Goal: Information Seeking & Learning: Learn about a topic

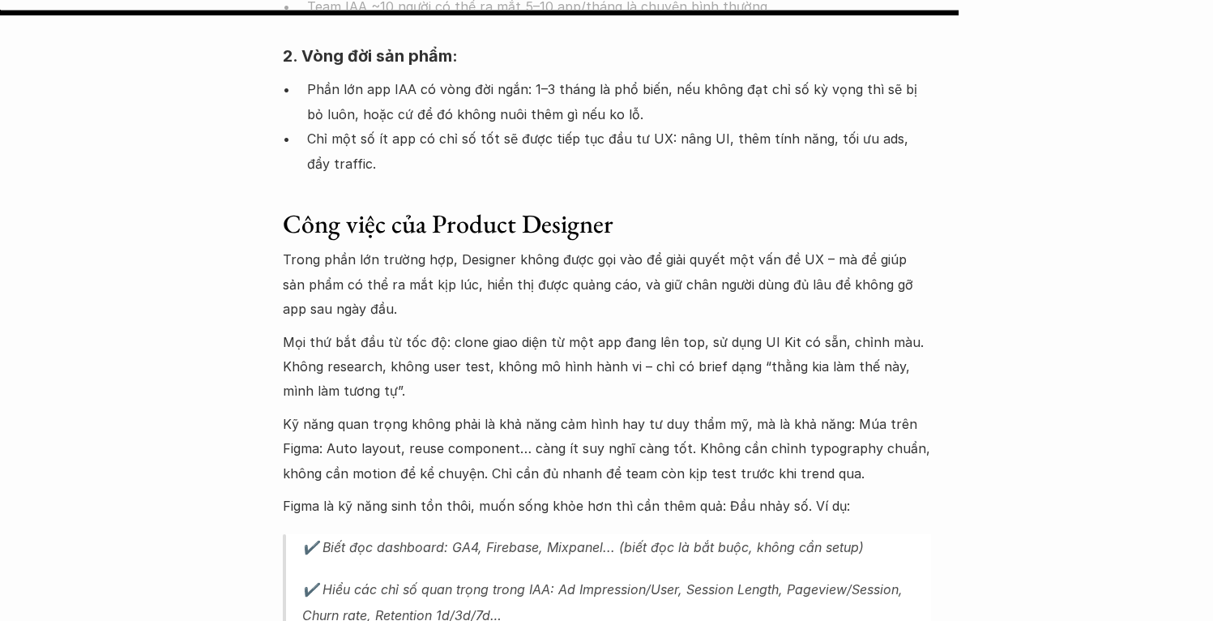
scroll to position [3088, 0]
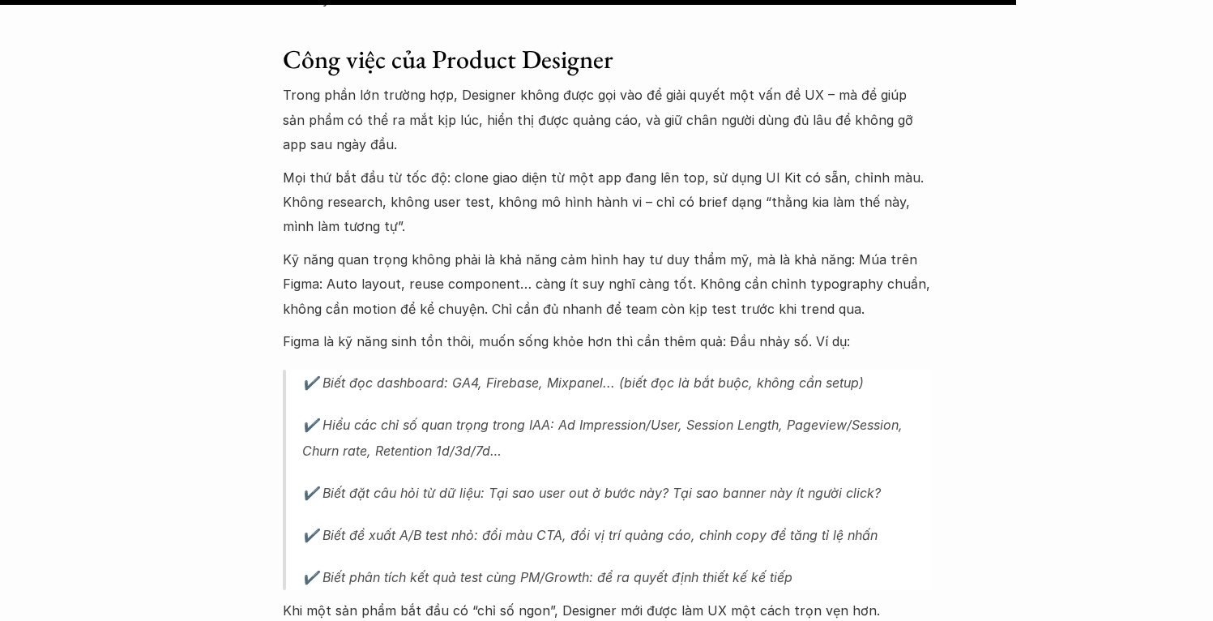
scroll to position [3263, 0]
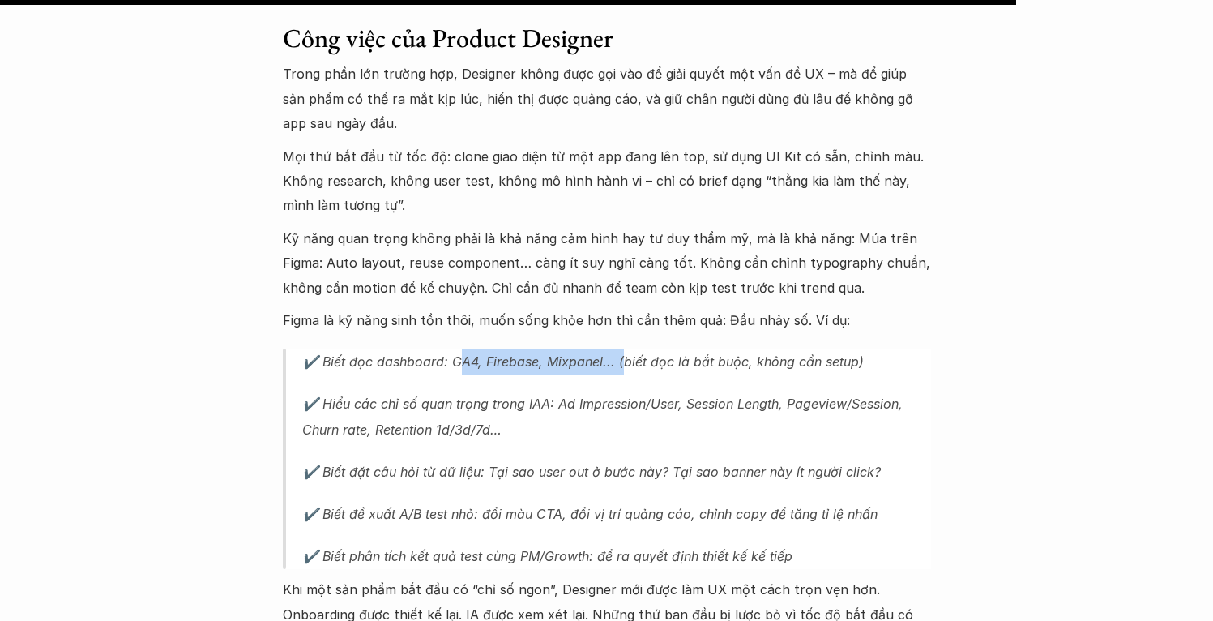
drag, startPoint x: 451, startPoint y: 309, endPoint x: 615, endPoint y: 302, distance: 163.8
click at [615, 348] on p "✔️ Biết đọc dashboard: GA4, Firebase, Mixpanel... (biết đọc là bắt buộc, không …" at bounding box center [616, 361] width 629 height 26
click at [673, 348] on p "✔️ Biết đọc dashboard: GA4, Firebase, Mixpanel... (biết đọc là bắt buộc, không …" at bounding box center [616, 361] width 629 height 26
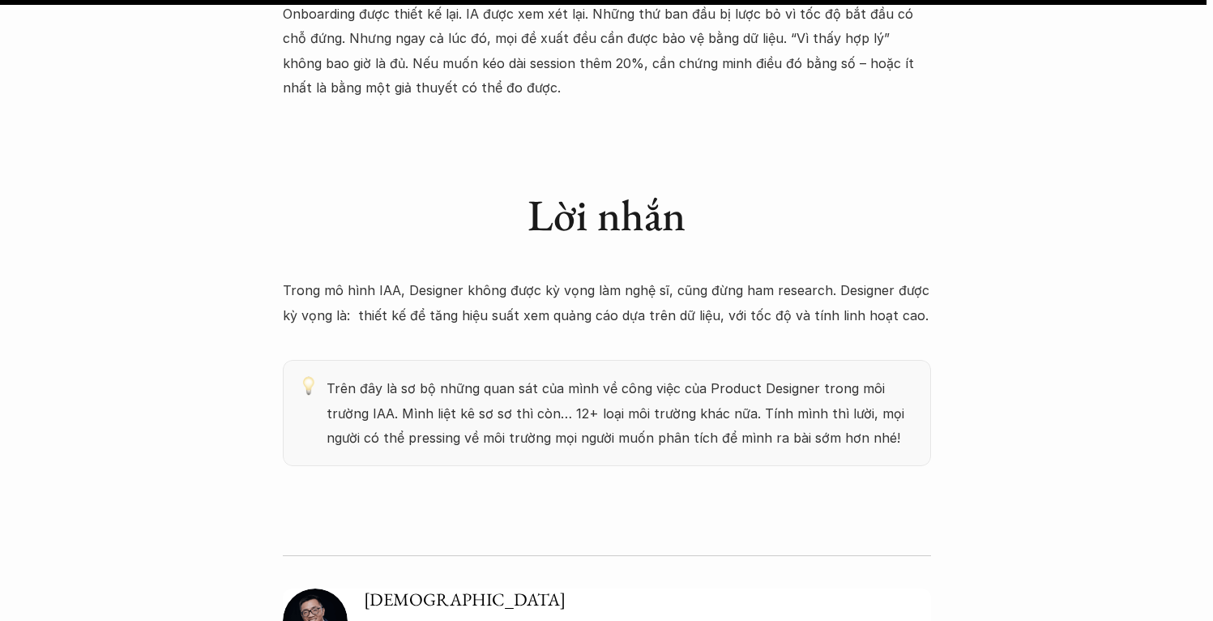
scroll to position [3884, 0]
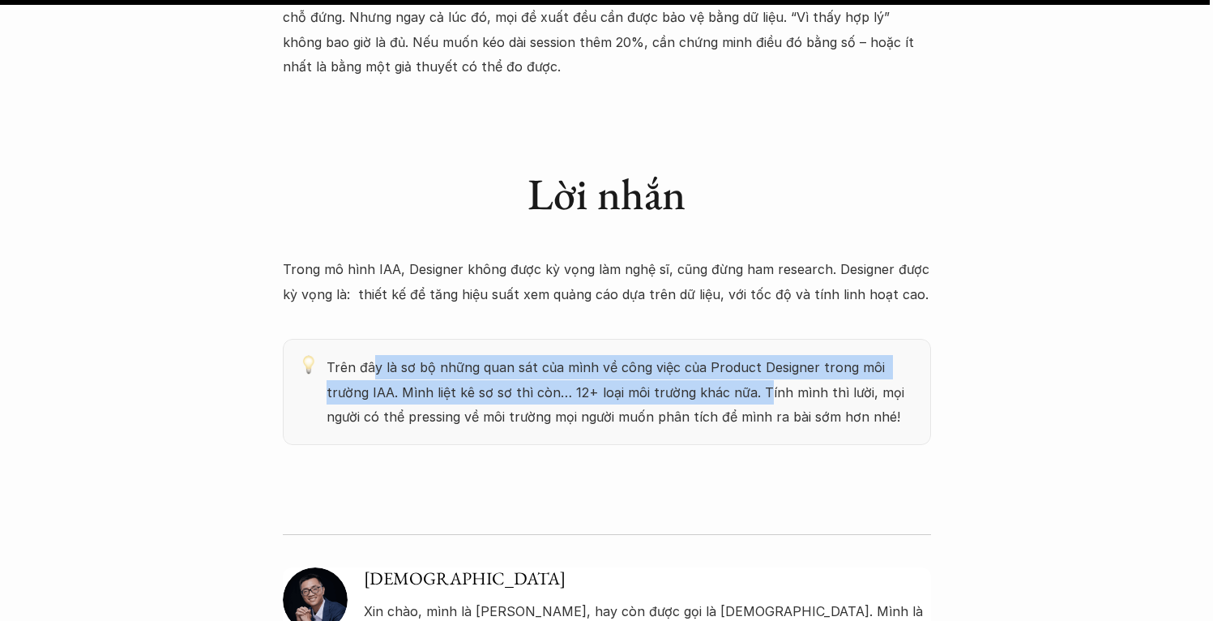
drag, startPoint x: 392, startPoint y: 322, endPoint x: 710, endPoint y: 331, distance: 317.7
click at [710, 355] on p "Trên đây là sơ bộ những quan sát của mình về công việc của Product Designer tro…" at bounding box center [620, 392] width 588 height 74
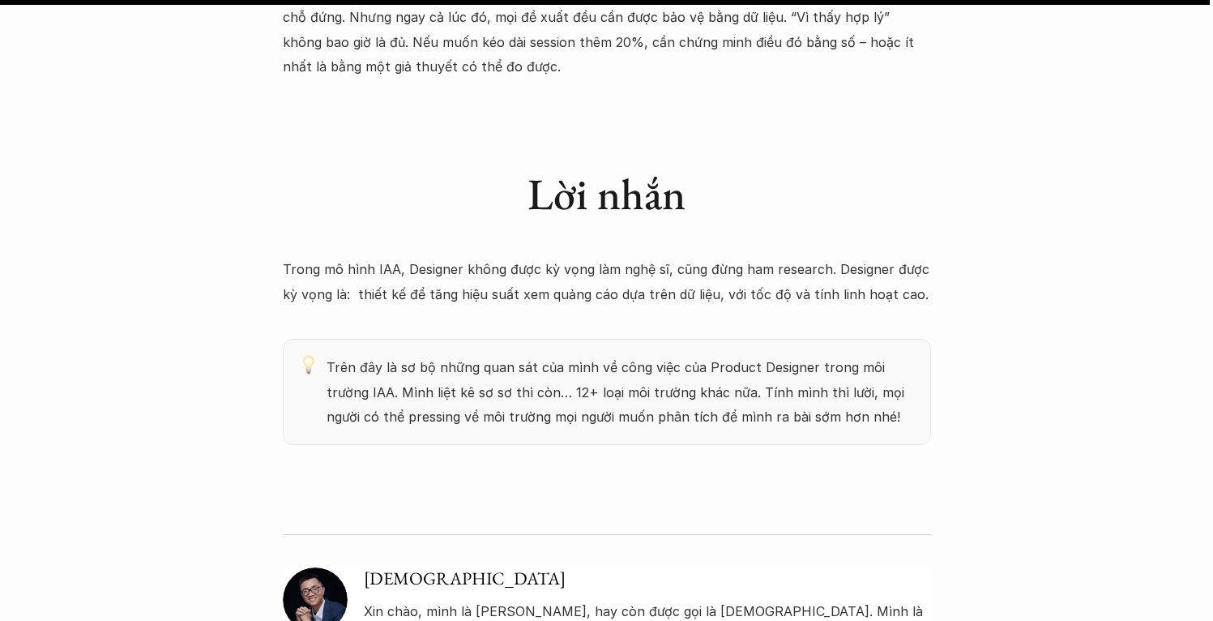
click at [424, 359] on p "Trên đây là sơ bộ những quan sát của mình về công việc của Product Designer tro…" at bounding box center [620, 392] width 588 height 74
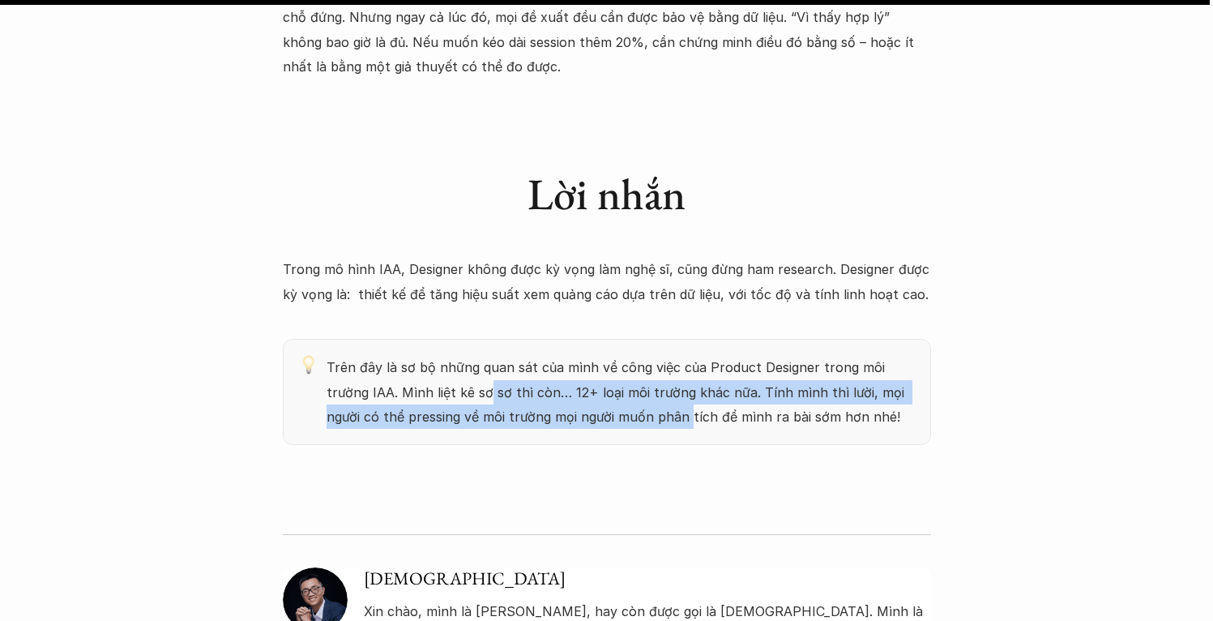
drag, startPoint x: 445, startPoint y: 340, endPoint x: 631, endPoint y: 365, distance: 187.9
click at [631, 365] on p "Trên đây là sơ bộ những quan sát của mình về công việc của Product Designer tro…" at bounding box center [620, 392] width 588 height 74
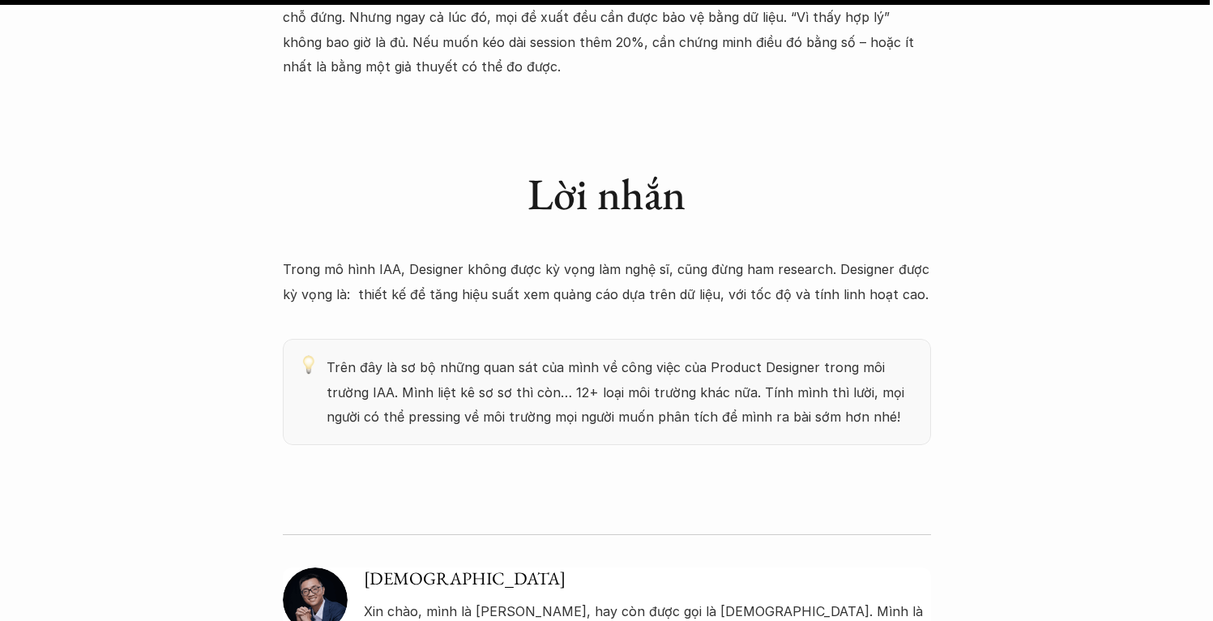
click at [710, 362] on p "Trên đây là sơ bộ những quan sát của mình về công việc của Product Designer tro…" at bounding box center [620, 392] width 588 height 74
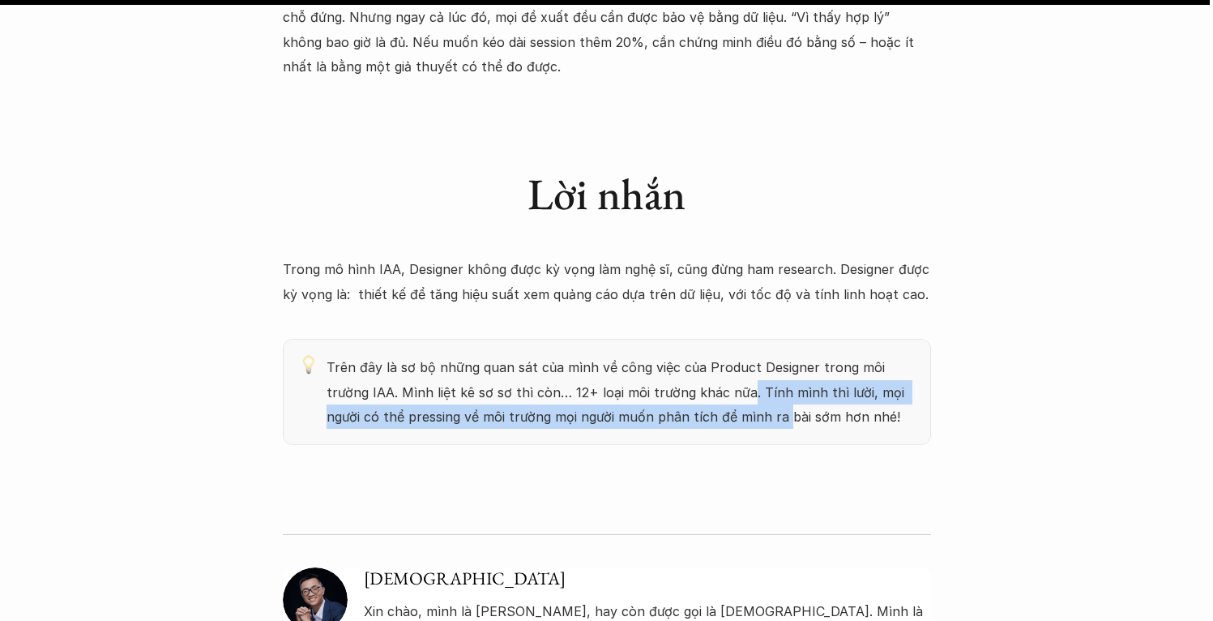
drag, startPoint x: 709, startPoint y: 347, endPoint x: 749, endPoint y: 360, distance: 41.8
click at [724, 360] on p "Trên đây là sơ bộ những quan sát của mình về công việc của Product Designer tro…" at bounding box center [620, 392] width 588 height 74
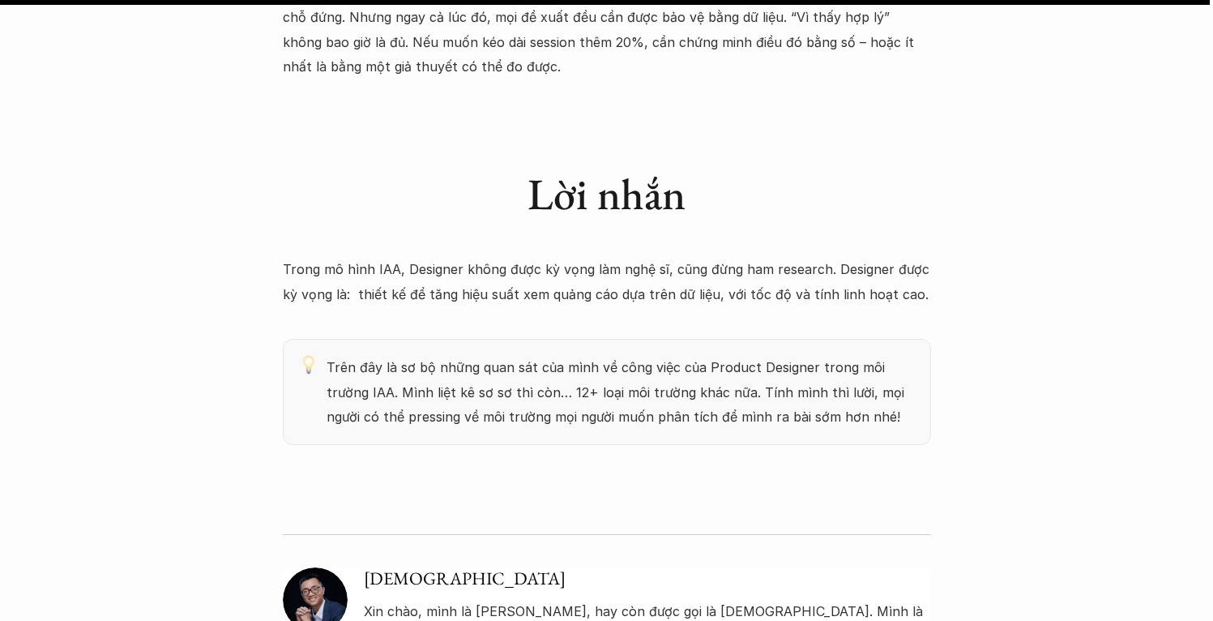
click at [790, 356] on p "Trên đây là sơ bộ những quan sát của mình về công việc của Product Designer tro…" at bounding box center [620, 392] width 588 height 74
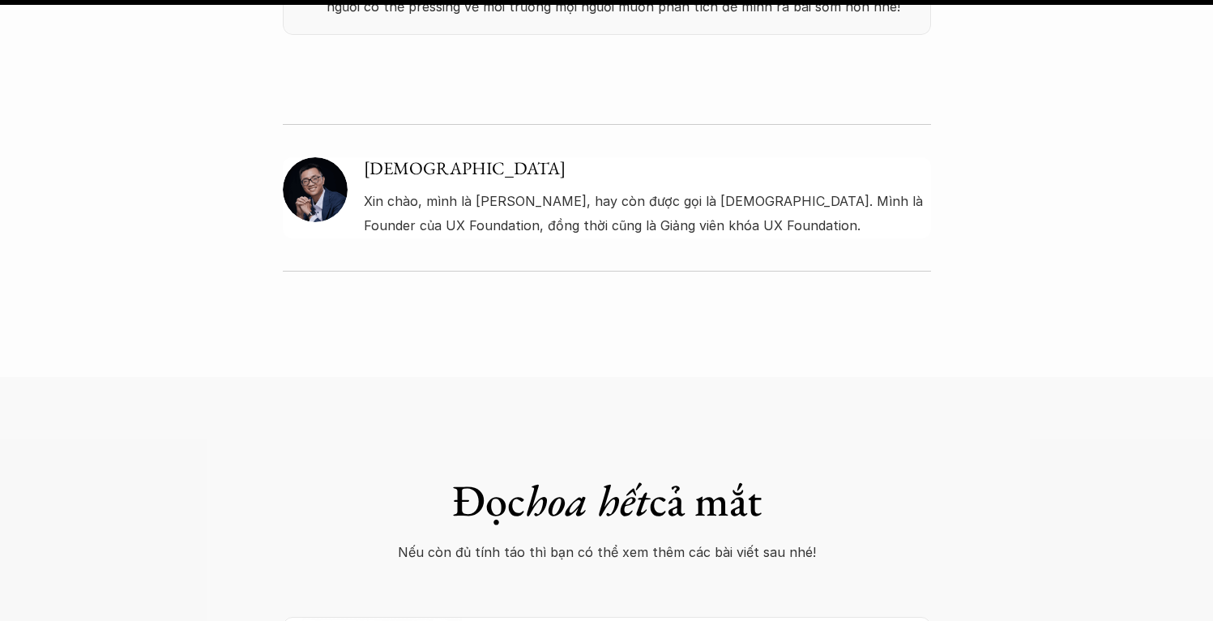
scroll to position [4546, 0]
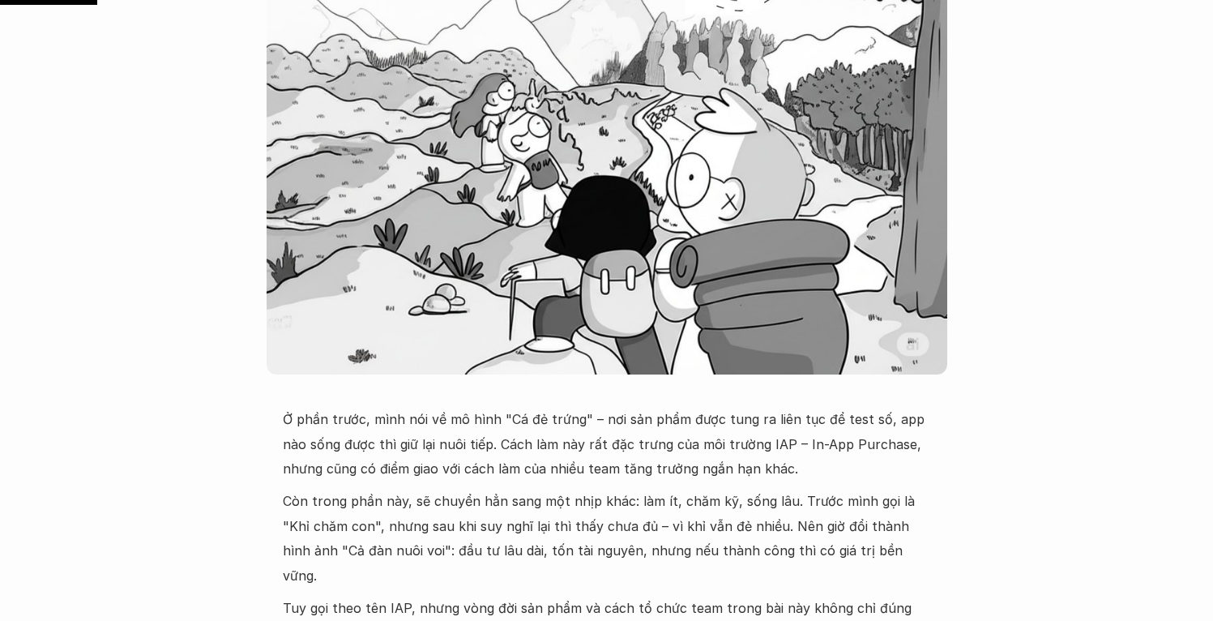
scroll to position [721, 0]
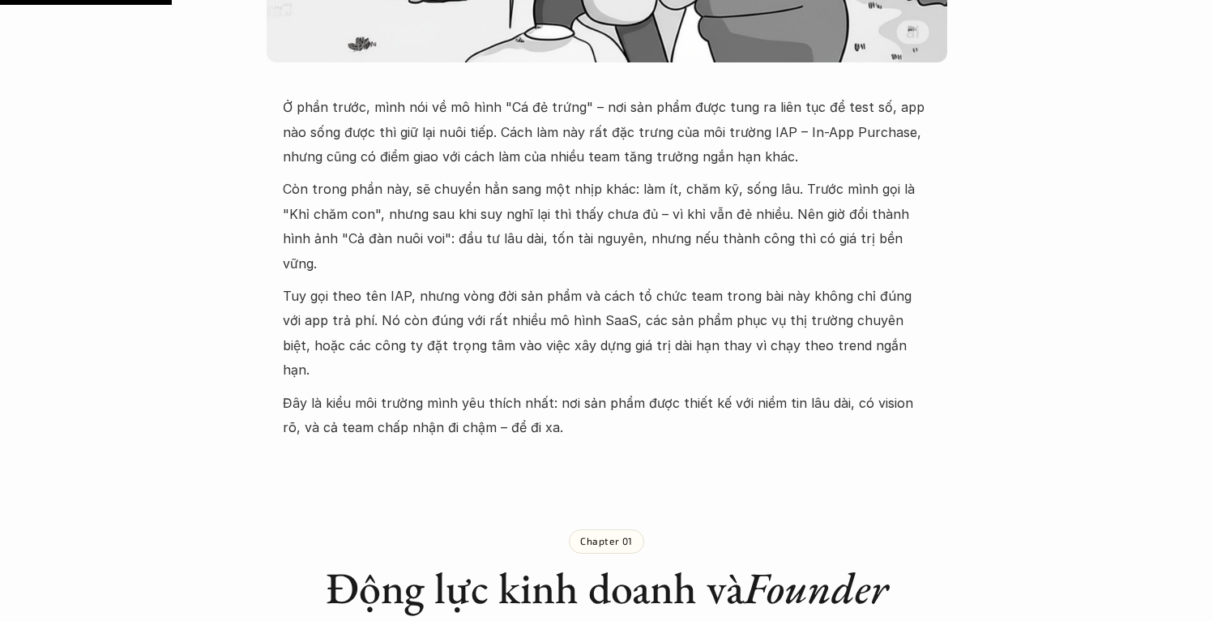
drag, startPoint x: 415, startPoint y: 352, endPoint x: 642, endPoint y: 344, distance: 227.8
click at [641, 390] on p "Đây là kiểu môi trường mình yêu thích nhất: nơi sản phẩm được thiết kế với niềm…" at bounding box center [607, 414] width 648 height 49
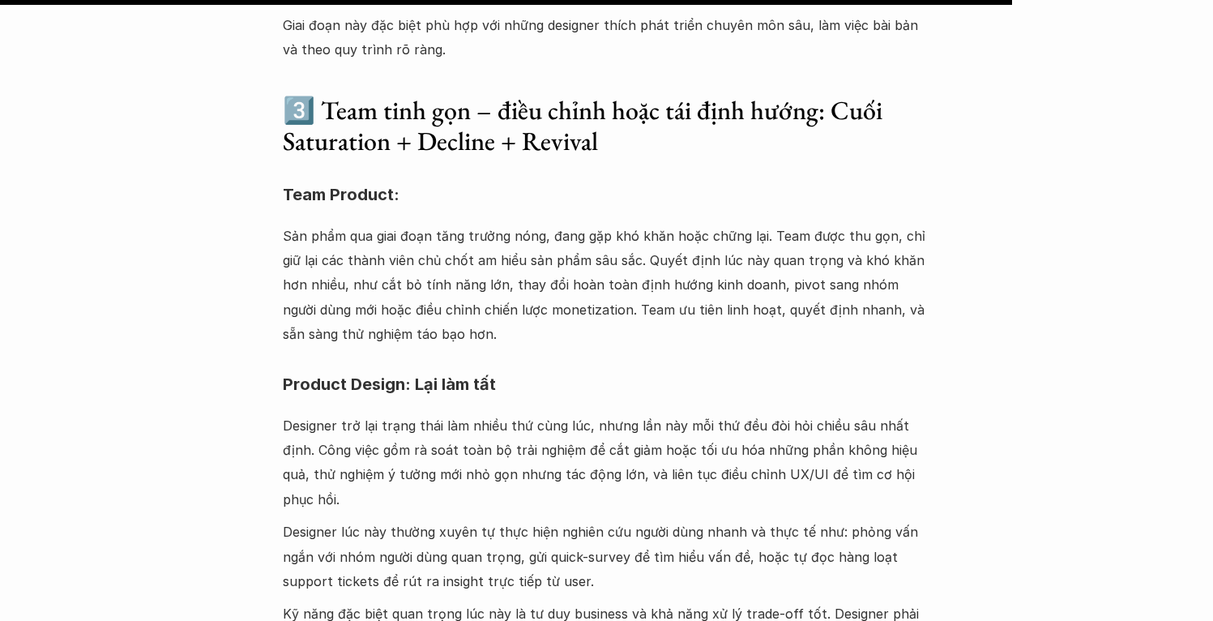
scroll to position [4291, 0]
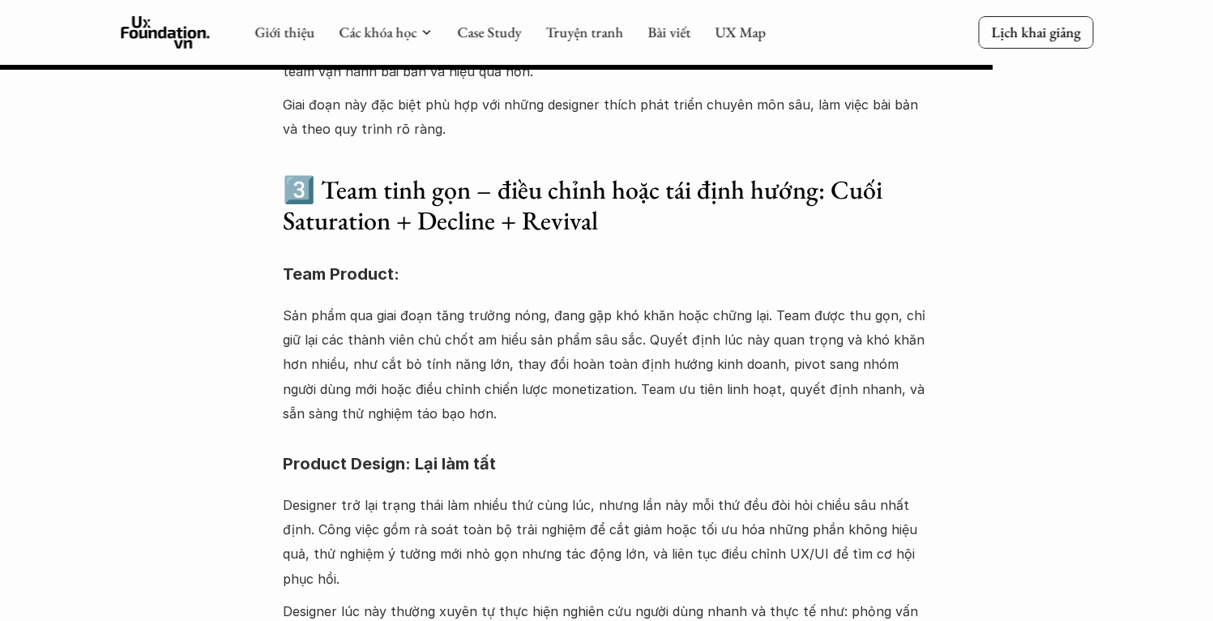
scroll to position [4077, 0]
